Goal: Transaction & Acquisition: Book appointment/travel/reservation

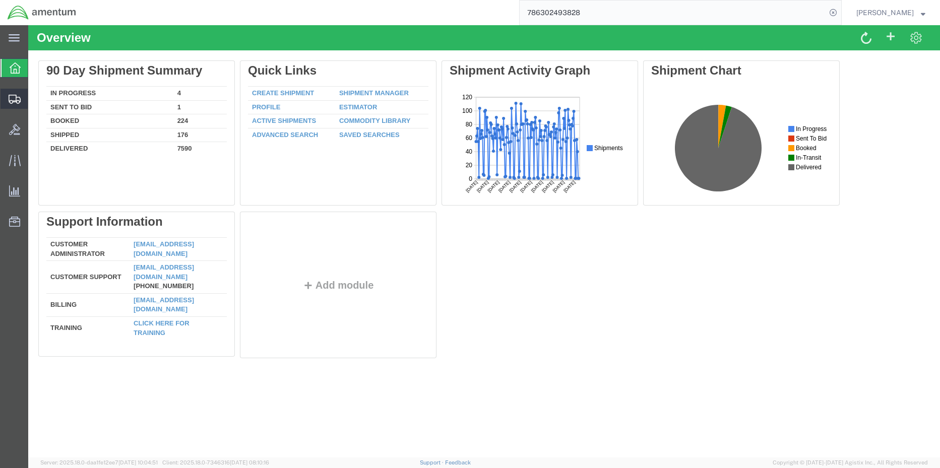
click at [0, 0] on span "Shipment Manager" at bounding box center [0, 0] width 0 height 0
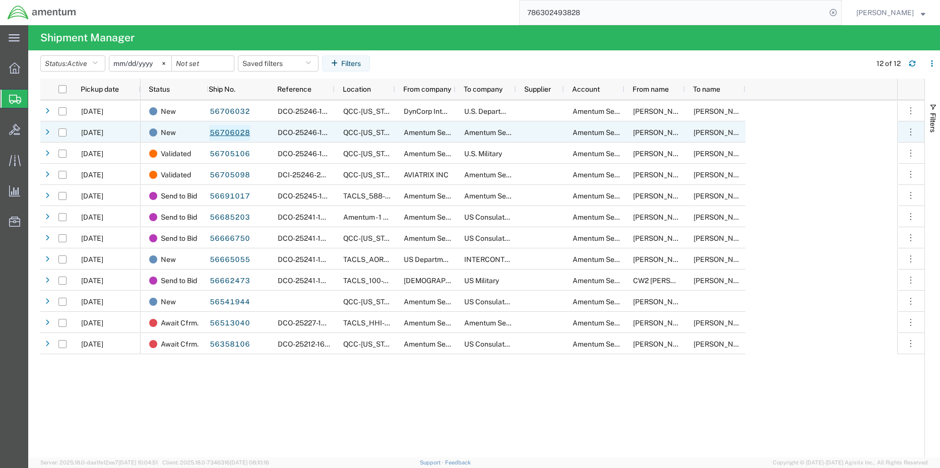
click at [220, 132] on link "56706028" at bounding box center [229, 133] width 41 height 16
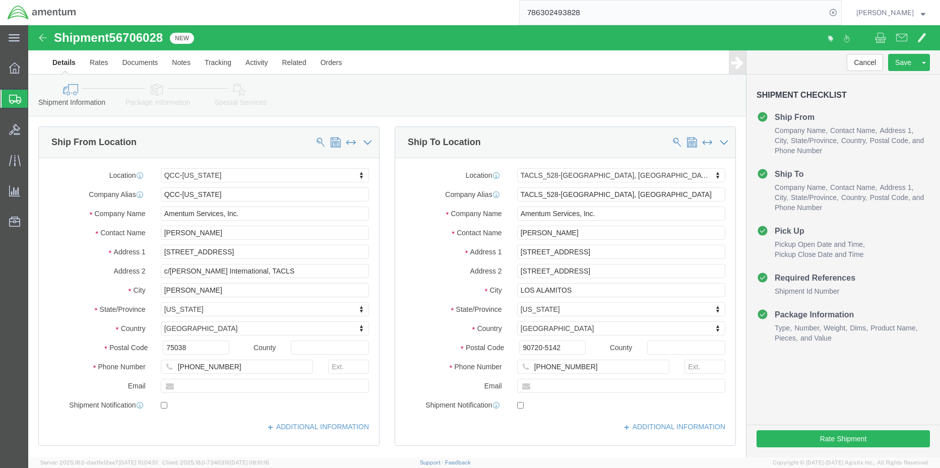
select select "42668"
select select "42692"
click button "Rate Shipment"
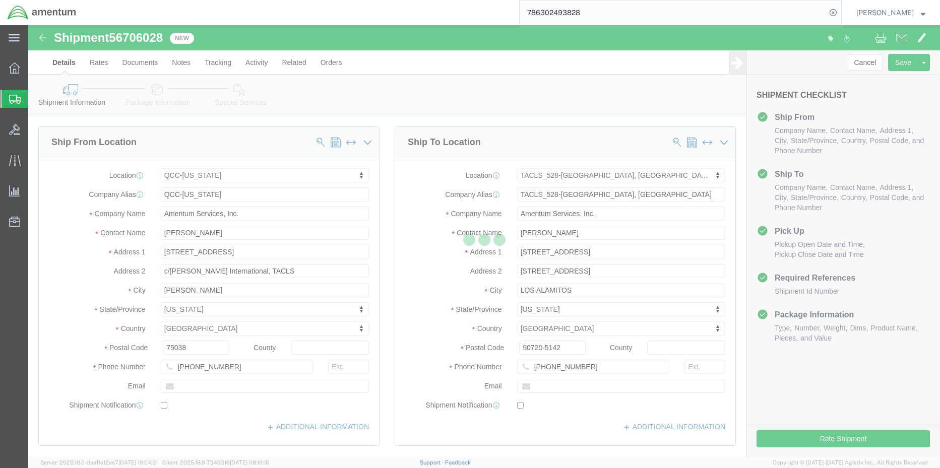
drag, startPoint x: 859, startPoint y: 436, endPoint x: 753, endPoint y: 372, distance: 123.9
click at [753, 372] on div at bounding box center [484, 241] width 912 height 432
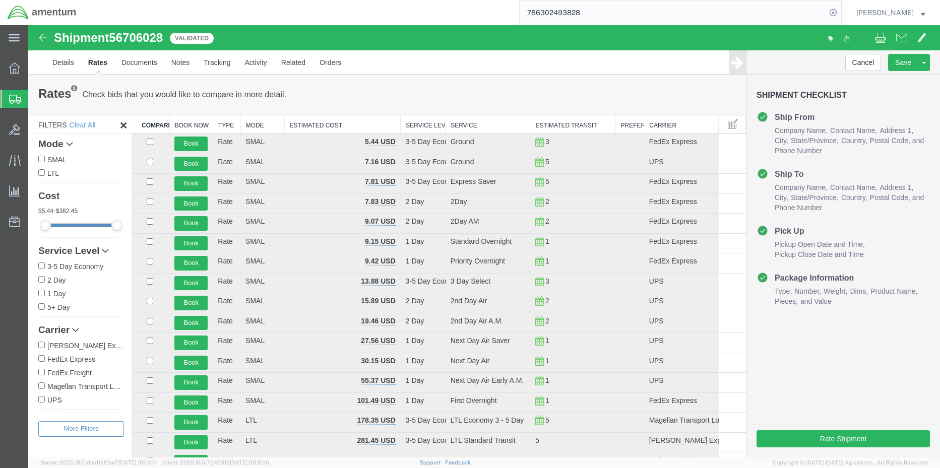
click at [42, 359] on input "FedEx Express" at bounding box center [41, 358] width 7 height 7
checkbox input "true"
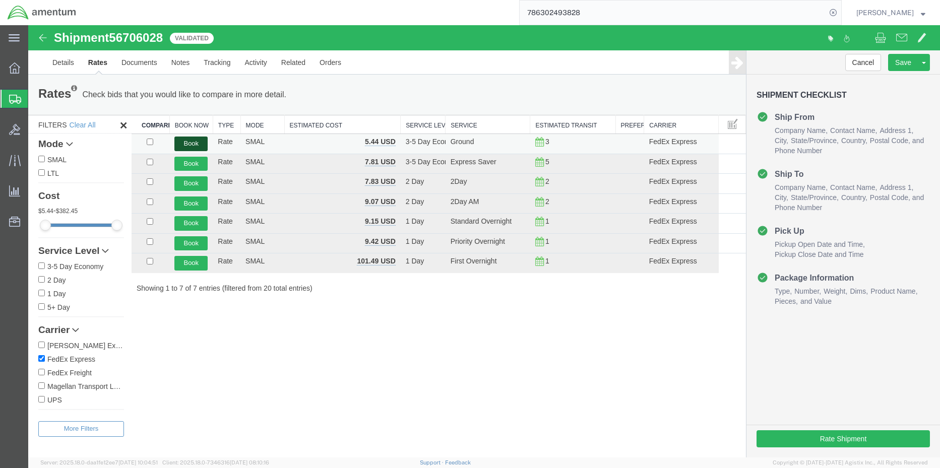
click at [195, 142] on button "Book" at bounding box center [190, 144] width 33 height 15
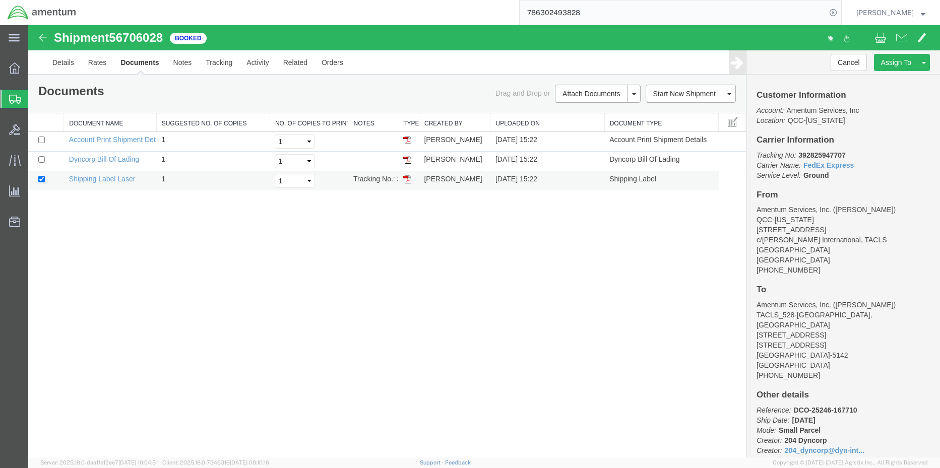
click at [404, 182] on img at bounding box center [407, 179] width 8 height 8
